Goal: Task Accomplishment & Management: Use online tool/utility

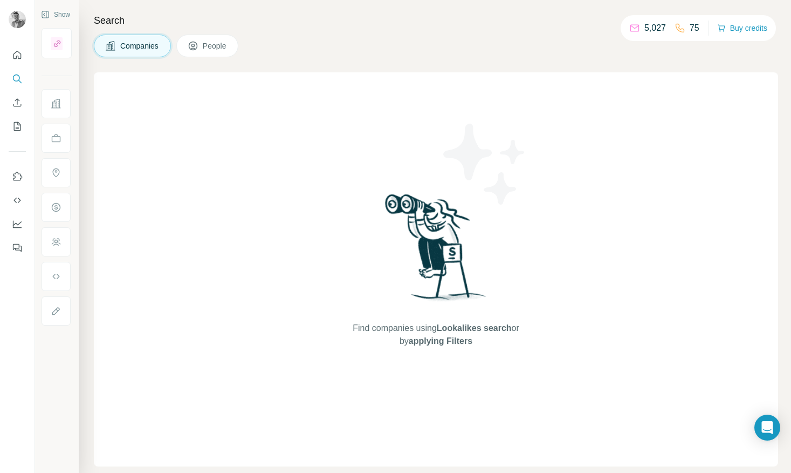
click at [219, 47] on span "People" at bounding box center [215, 45] width 25 height 11
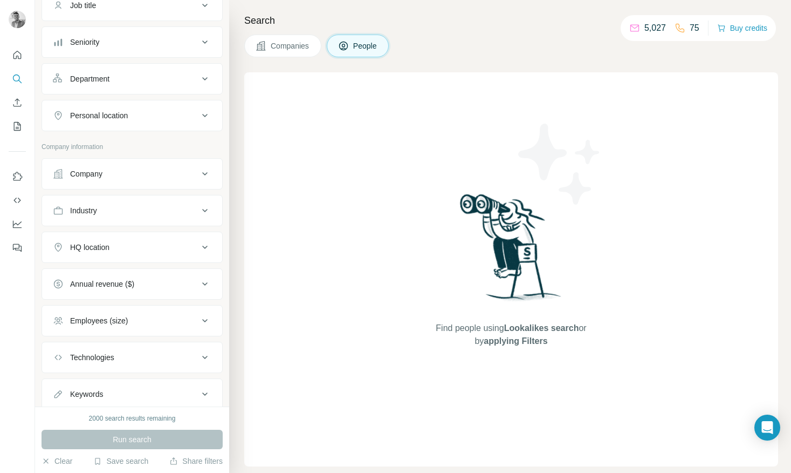
scroll to position [130, 0]
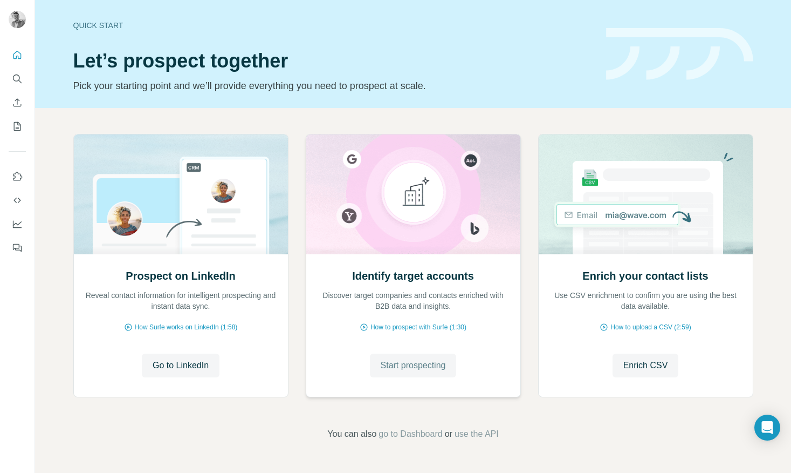
click at [425, 367] on span "Start prospecting" at bounding box center [413, 365] width 65 height 13
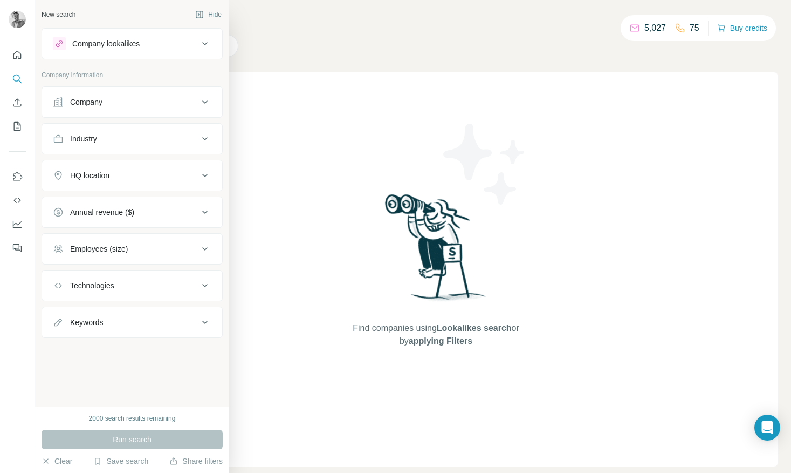
click at [107, 104] on div "Company" at bounding box center [126, 102] width 146 height 11
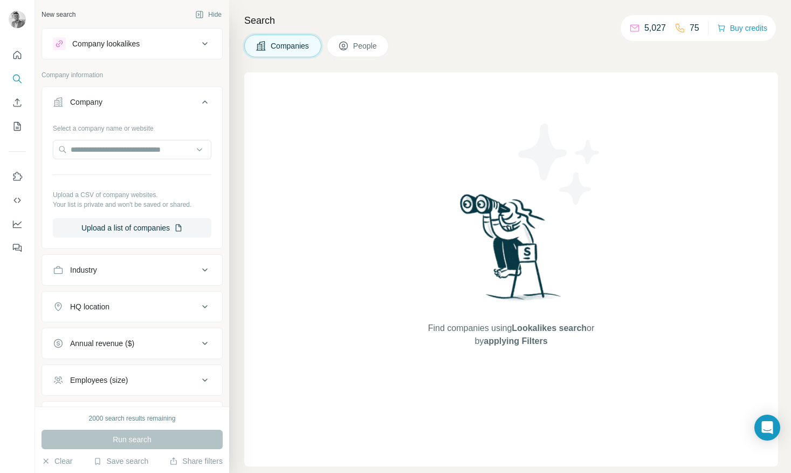
scroll to position [93, 0]
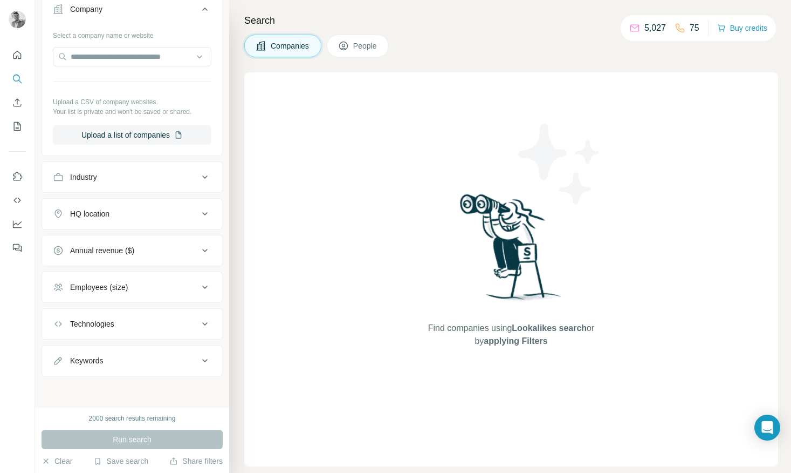
click at [149, 213] on div "HQ location" at bounding box center [126, 213] width 146 height 11
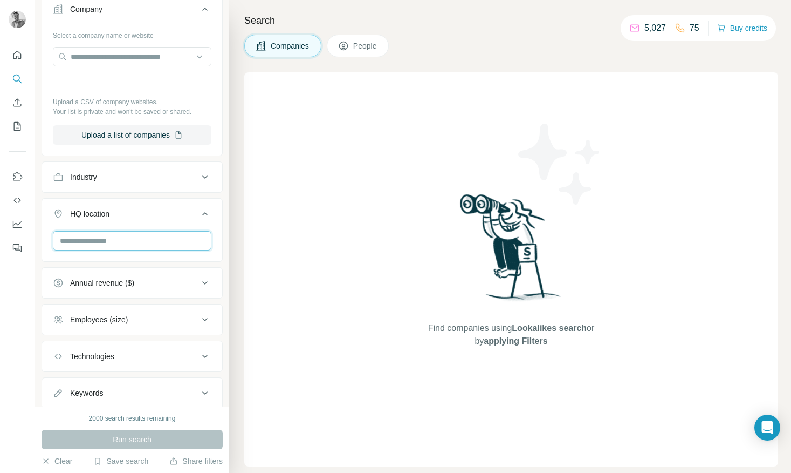
click at [161, 248] on input "text" at bounding box center [132, 240] width 159 height 19
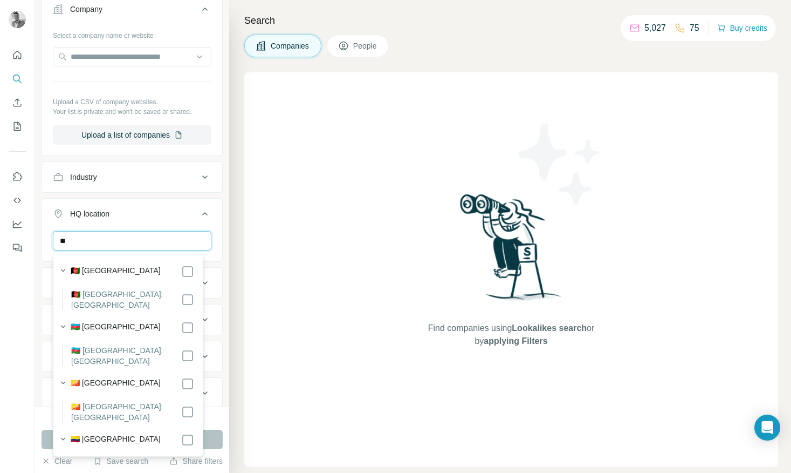
type input "*"
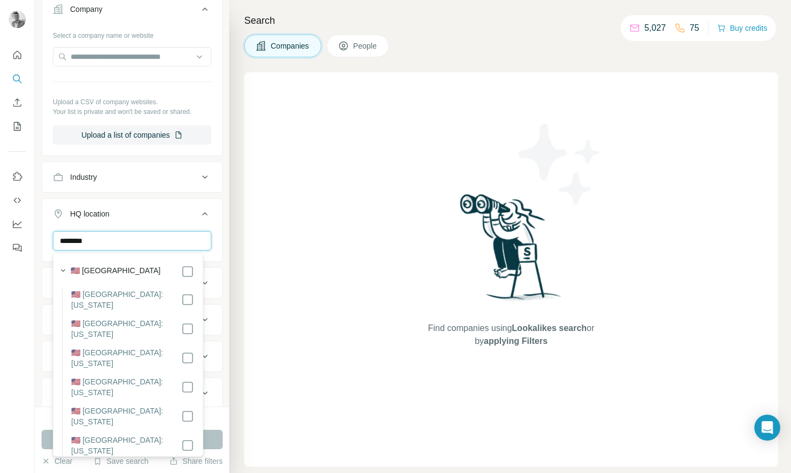
type input "********"
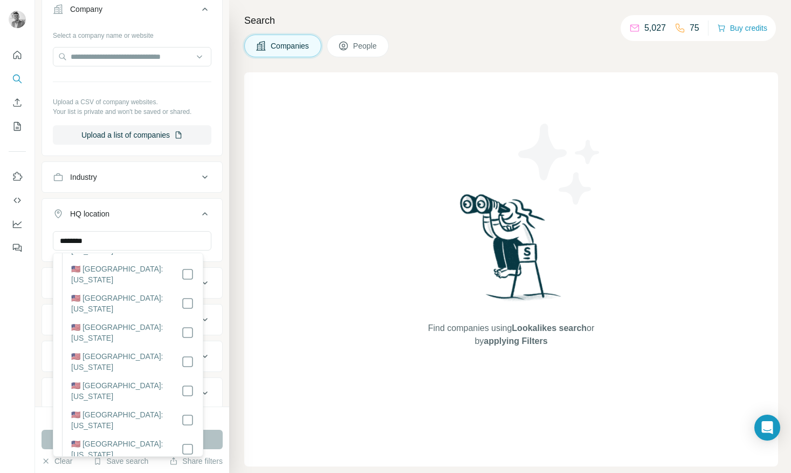
scroll to position [144, 0]
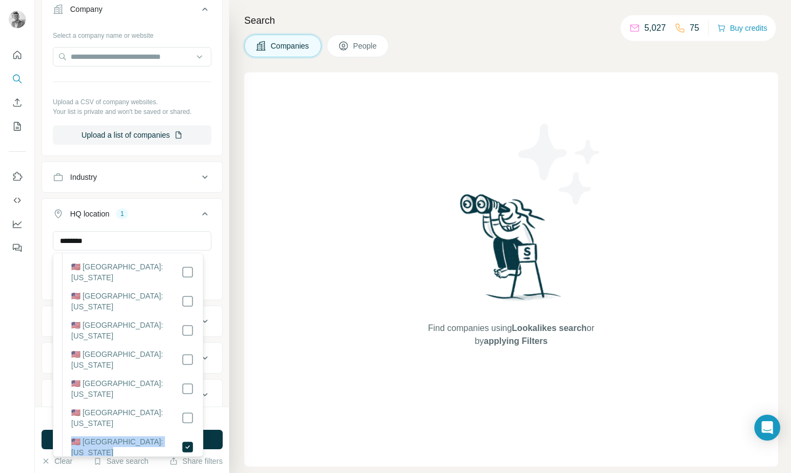
click at [154, 194] on ul "Company Select a company name or website Upload a CSV of company websites. Your…" at bounding box center [132, 220] width 181 height 453
click at [152, 196] on ul "Company Select a company name or website Upload a CSV of company websites. Your…" at bounding box center [132, 220] width 181 height 453
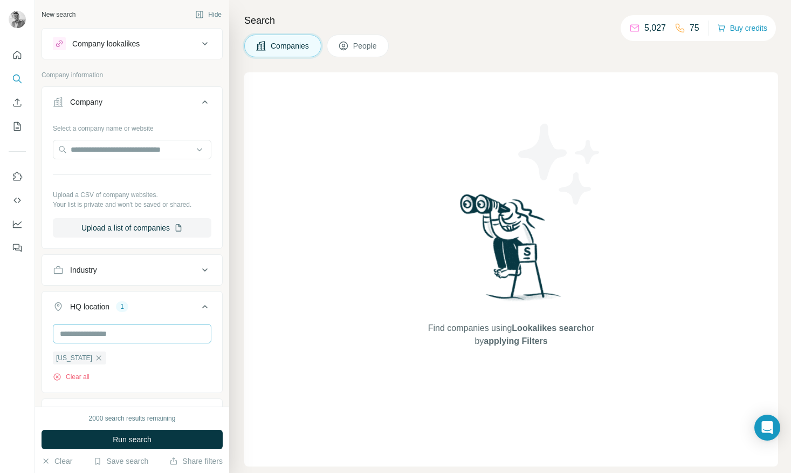
scroll to position [144, 0]
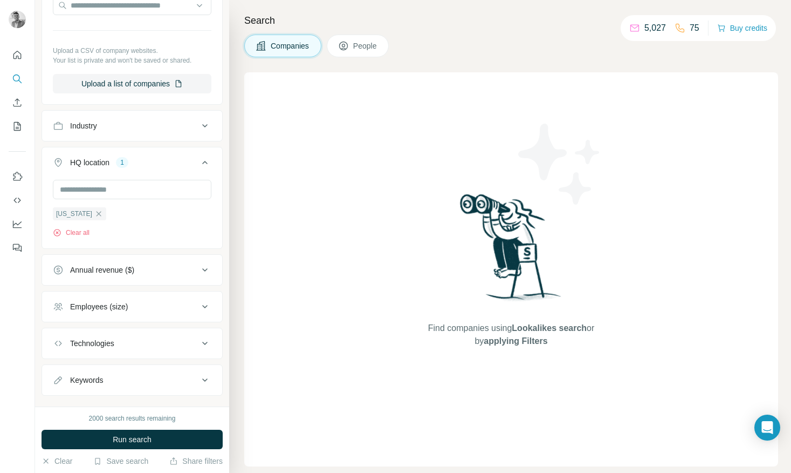
click at [166, 305] on div "Employees (size)" at bounding box center [126, 306] width 146 height 11
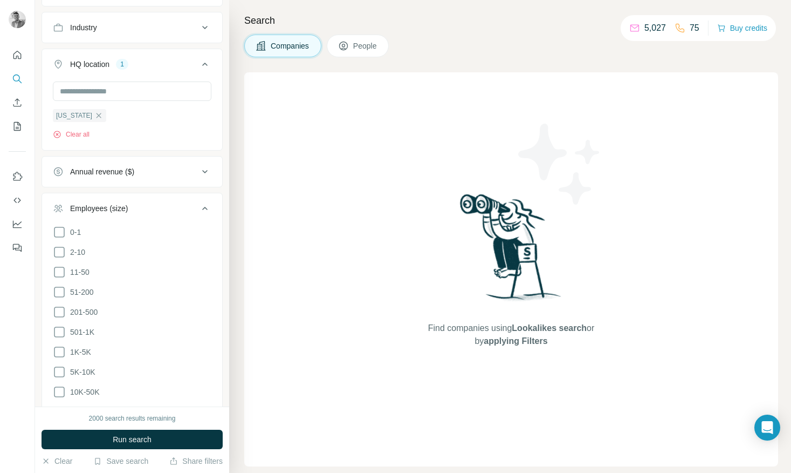
scroll to position [288, 0]
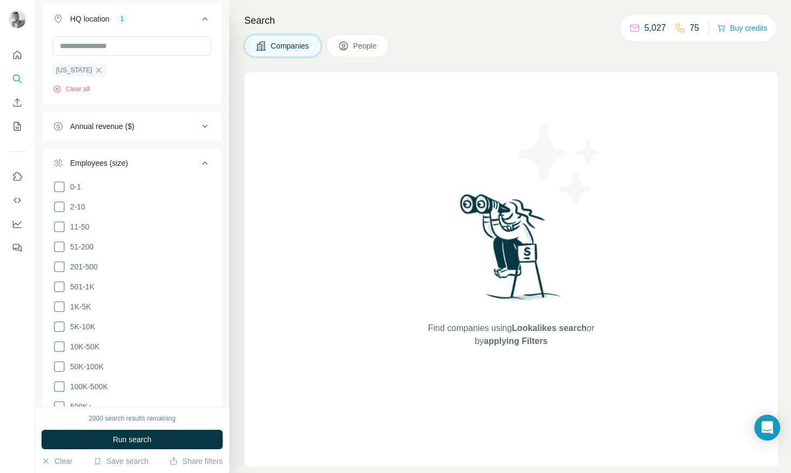
click at [57, 253] on ul "0-1 2-10 11-50 [PHONE_NUMBER] 501-1K 1K-5K 5K-10K 10K-50K 50K-100K 100K-500K 50…" at bounding box center [132, 296] width 159 height 233
click at [59, 247] on icon at bounding box center [59, 246] width 13 height 13
click at [59, 261] on icon at bounding box center [59, 266] width 13 height 13
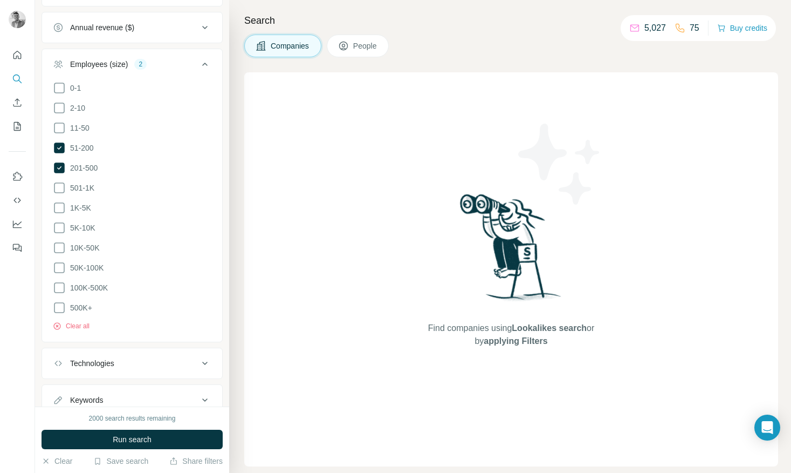
scroll to position [420, 0]
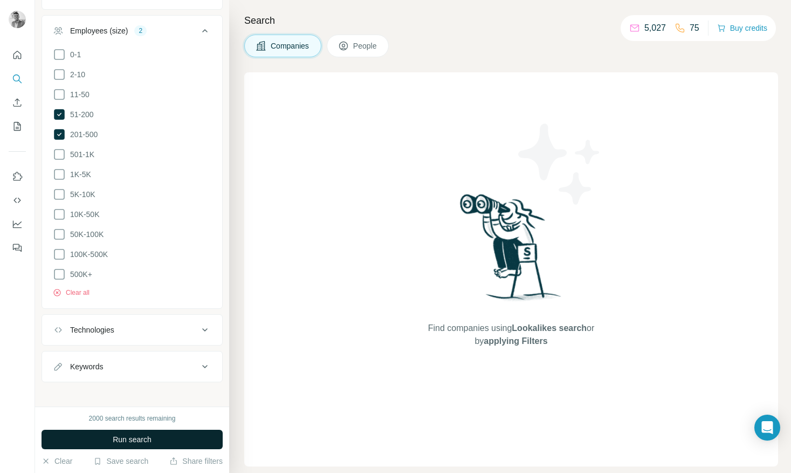
click at [136, 435] on span "Run search" at bounding box center [132, 439] width 39 height 11
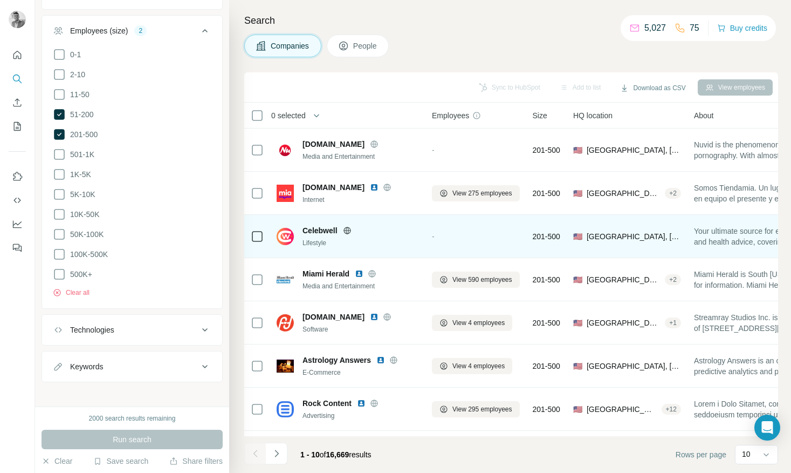
scroll to position [0, 0]
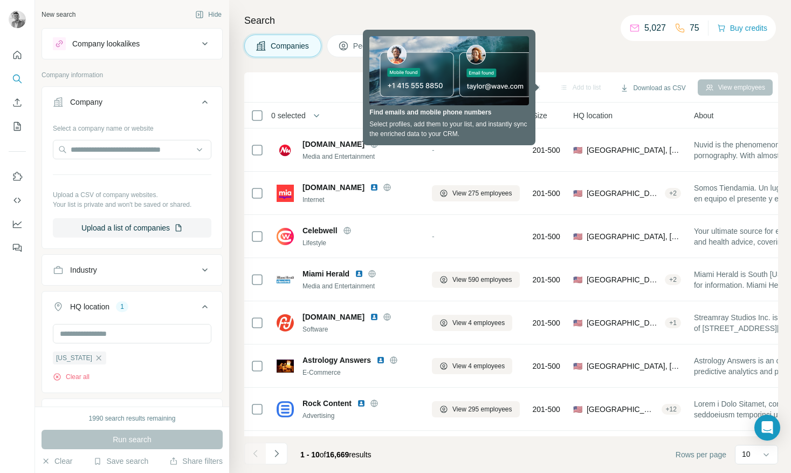
click at [100, 307] on div "HQ location" at bounding box center [89, 306] width 39 height 11
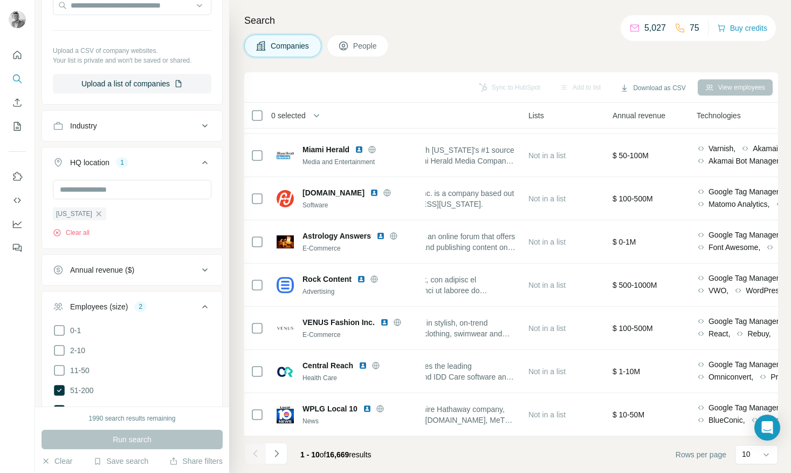
scroll to position [129, 0]
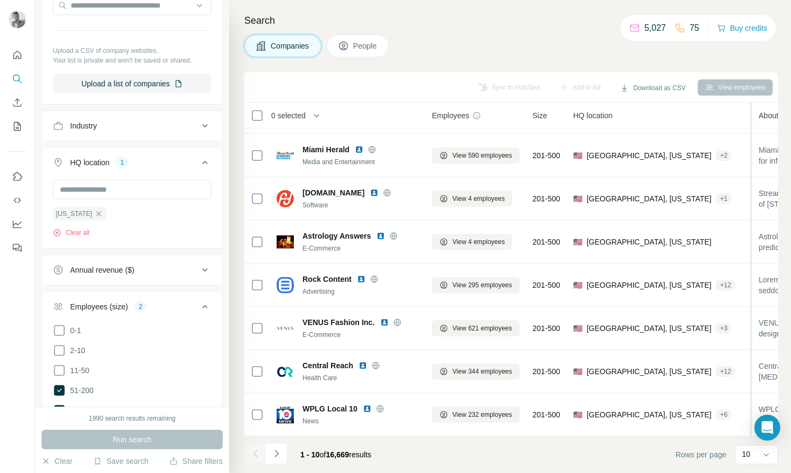
drag, startPoint x: 692, startPoint y: 119, endPoint x: 760, endPoint y: 120, distance: 68.0
click at [0, 0] on tr "0 selected Companies Employees Size HQ location About Lists Annual revenue Tech…" at bounding box center [0, 0] width 0 height 0
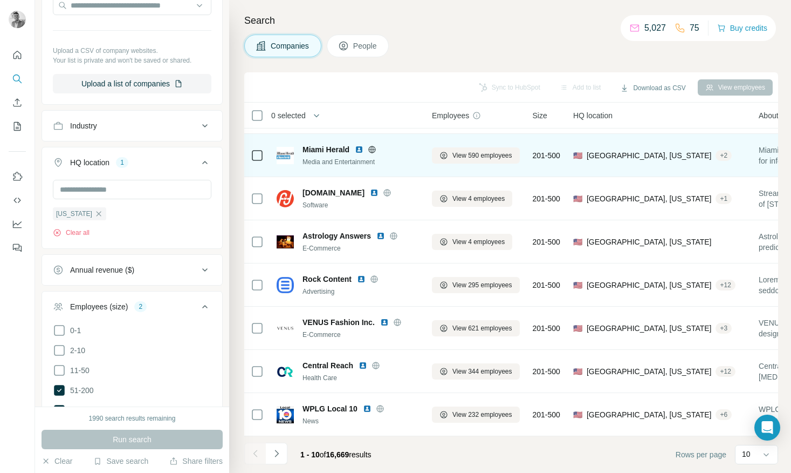
click at [716, 152] on div "+ 2" at bounding box center [724, 156] width 16 height 10
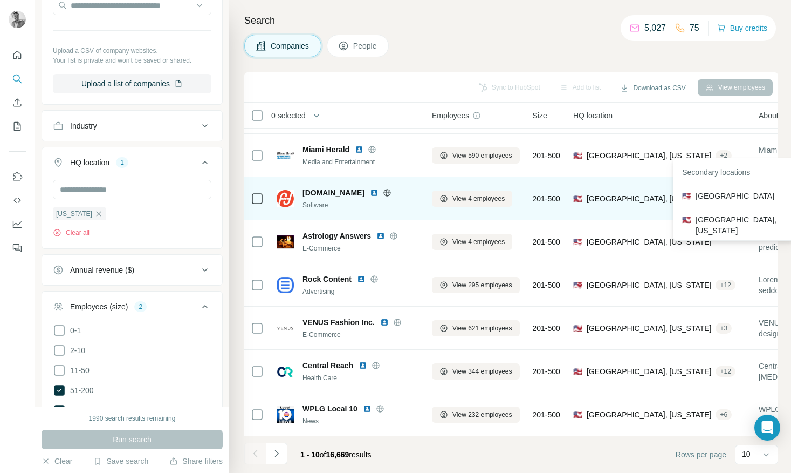
click at [585, 213] on td "🇺🇸 [GEOGRAPHIC_DATA], [US_STATE] + 1" at bounding box center [660, 198] width 186 height 43
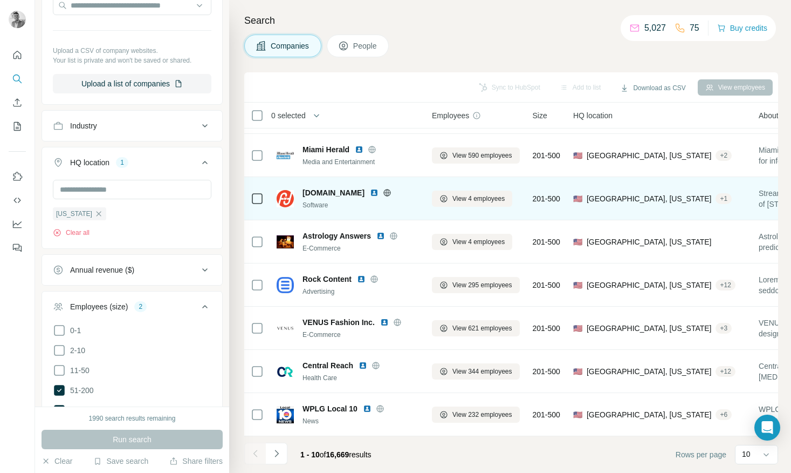
click at [716, 194] on div "+ 1" at bounding box center [724, 199] width 16 height 10
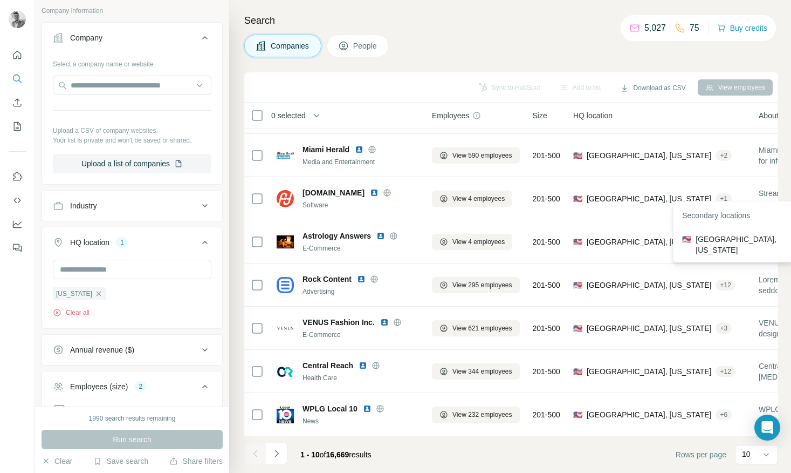
scroll to position [0, 0]
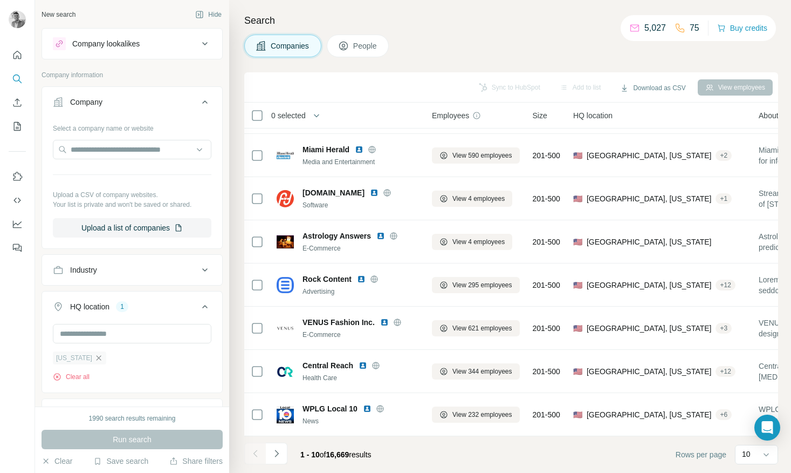
click at [94, 358] on icon "button" at bounding box center [98, 357] width 9 height 9
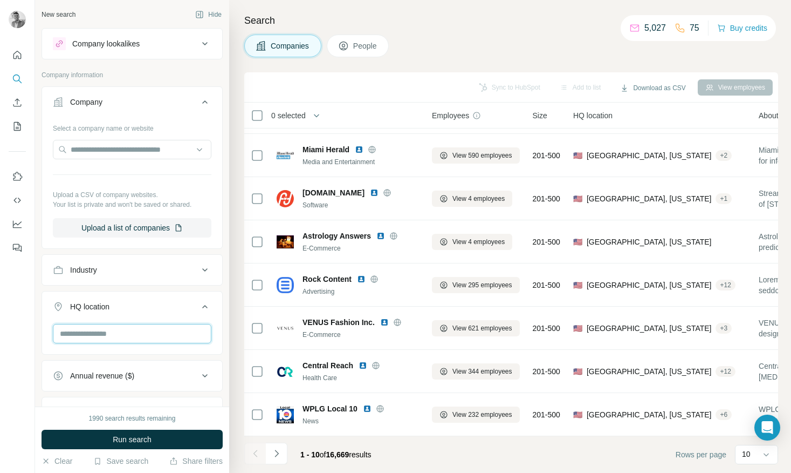
click at [143, 337] on input "text" at bounding box center [132, 333] width 159 height 19
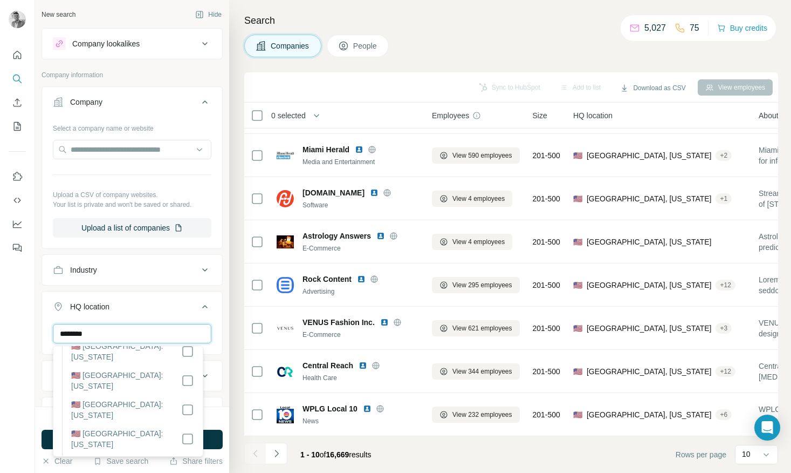
scroll to position [941, 0]
type input "********"
click at [138, 148] on input "text" at bounding box center [132, 149] width 159 height 19
